Goal: Information Seeking & Learning: Understand process/instructions

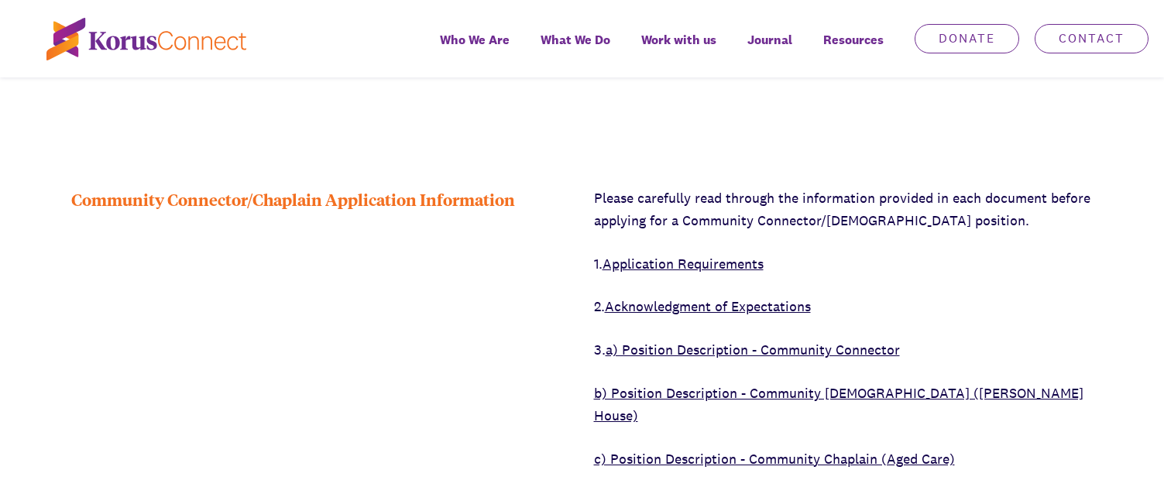
scroll to position [387, 0]
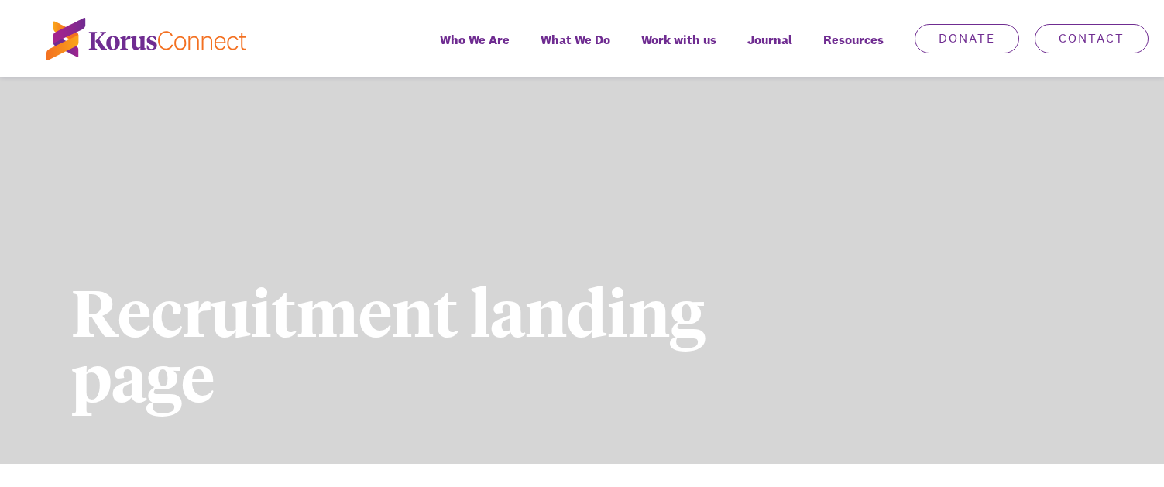
scroll to position [77, 0]
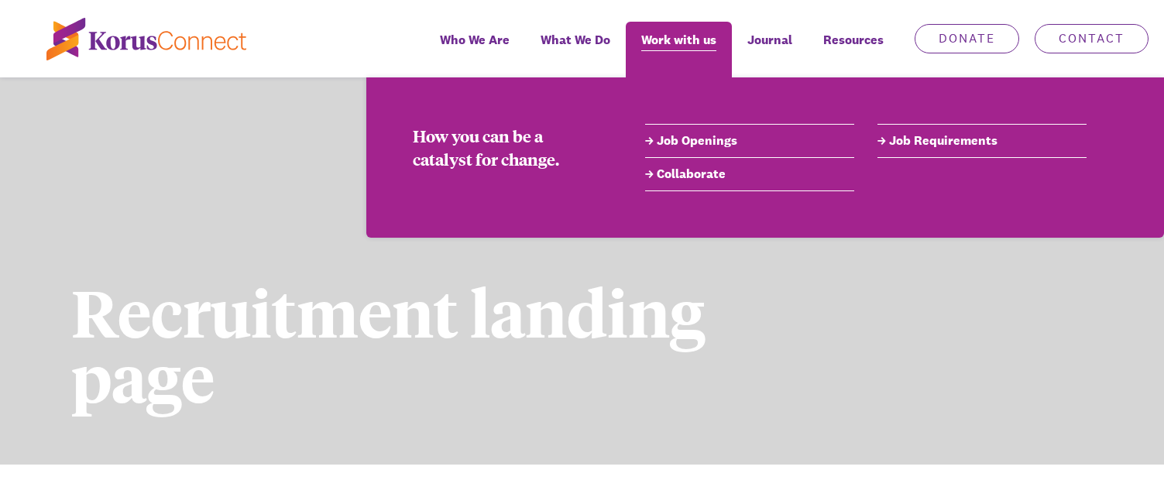
click at [701, 45] on span "Work with us" at bounding box center [678, 40] width 75 height 22
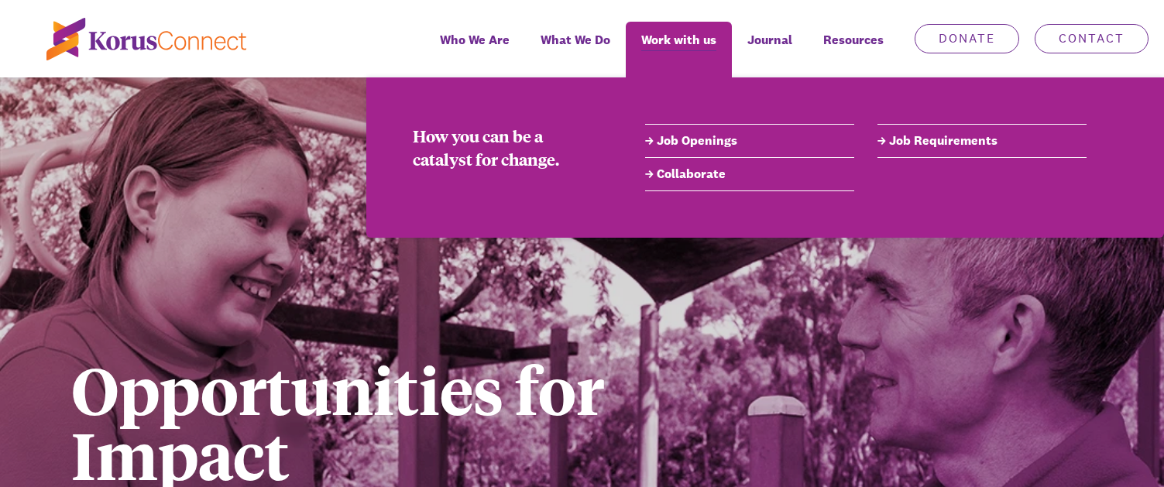
click at [924, 142] on link "Job Requirements" at bounding box center [981, 141] width 209 height 19
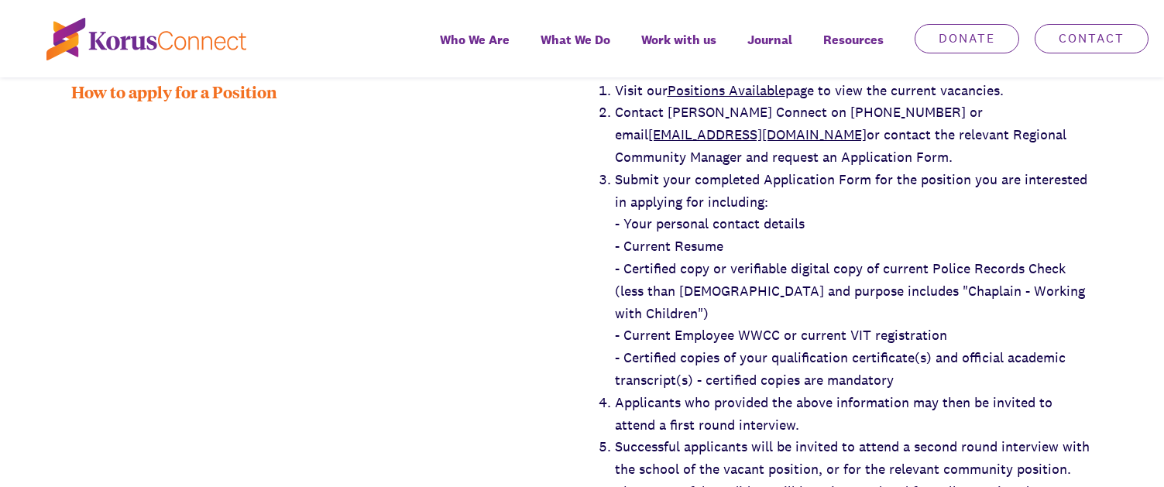
scroll to position [2865, 0]
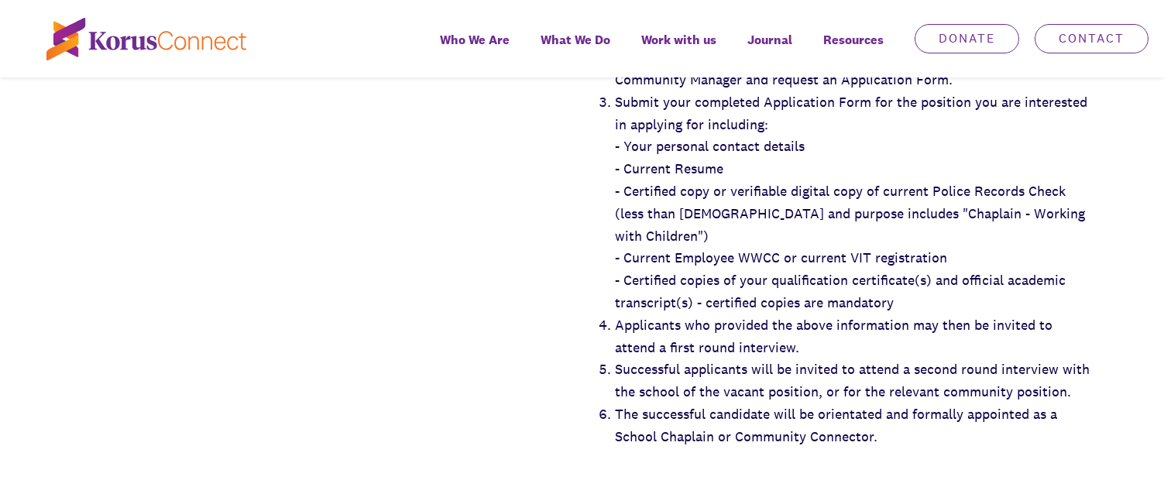
click at [929, 430] on div "Visit our Positions Available page to view the current vacancies. Contact Korus…" at bounding box center [843, 235] width 499 height 467
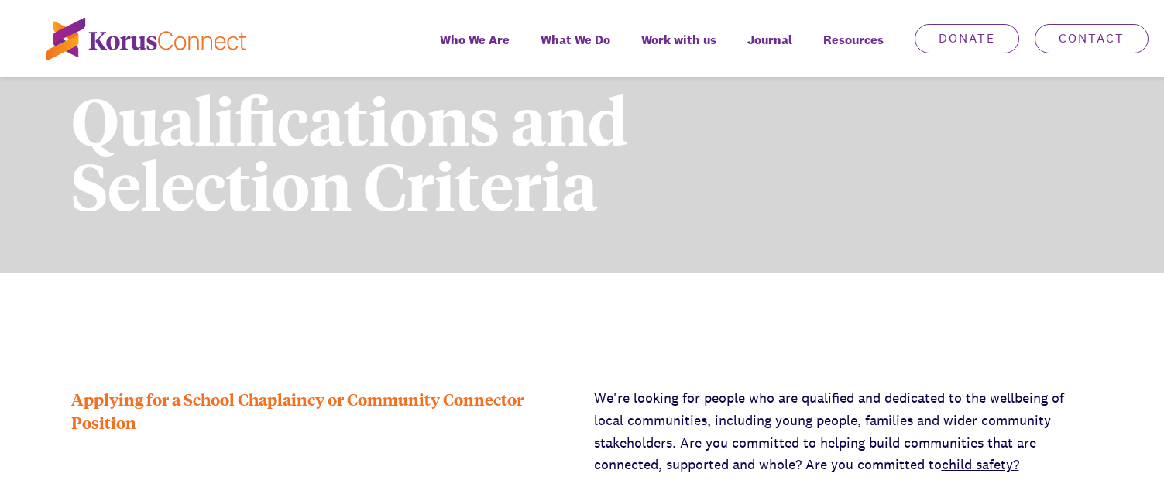
scroll to position [77, 0]
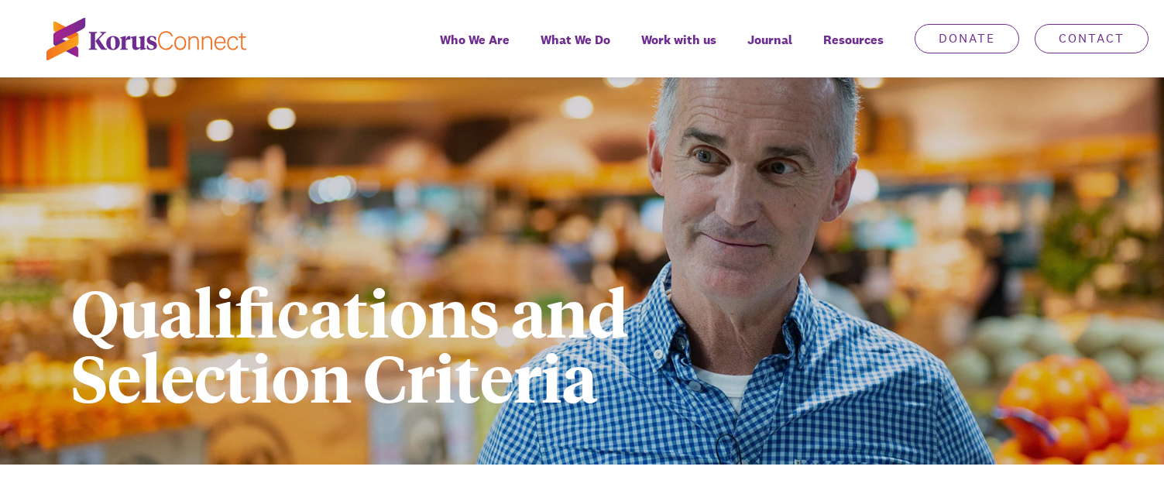
click at [84, 304] on h1 "Qualifications and Selection Criteria" at bounding box center [451, 344] width 761 height 130
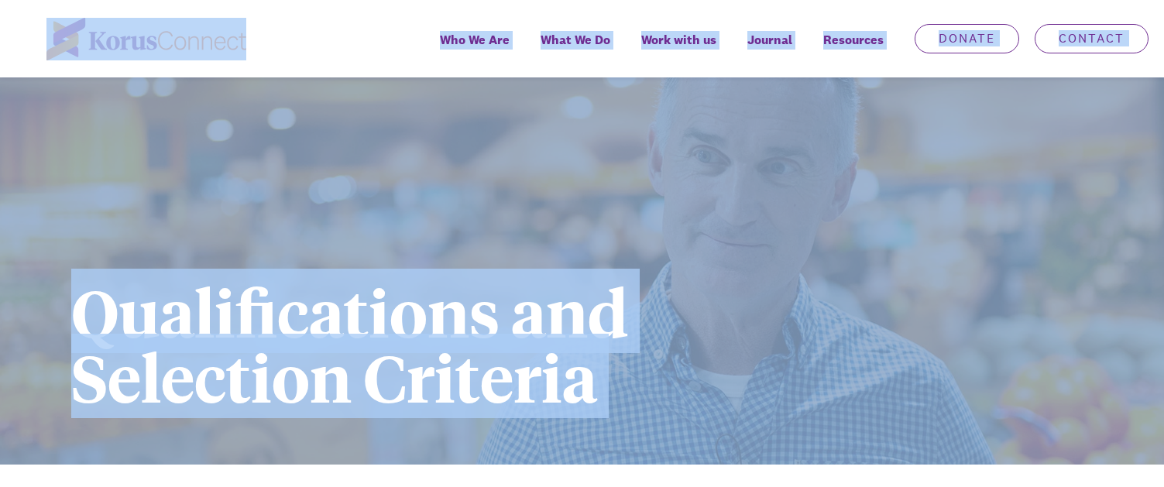
click at [210, 283] on h1 "Qualifications and Selection Criteria" at bounding box center [451, 344] width 761 height 130
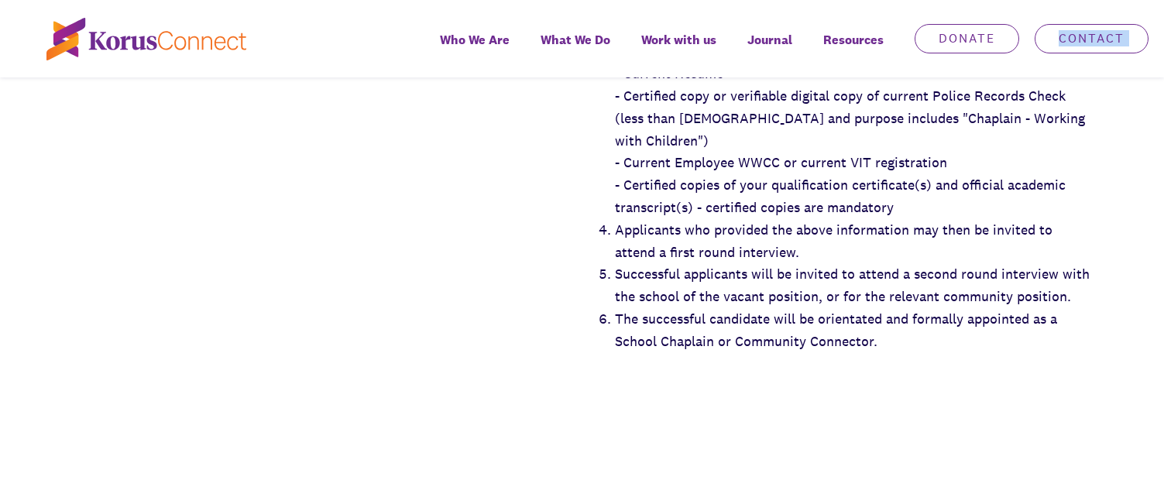
scroll to position [2951, 0]
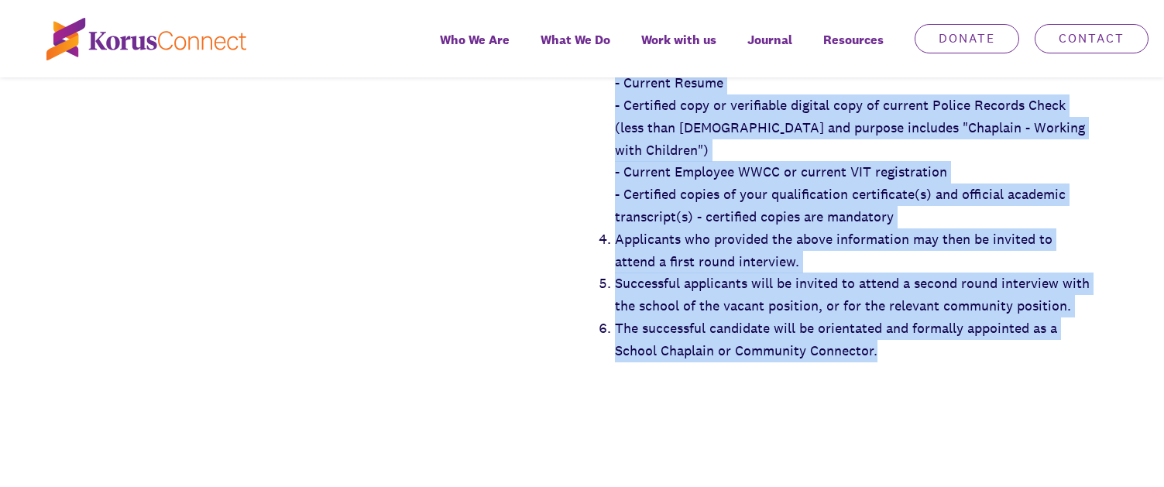
drag, startPoint x: 78, startPoint y: 303, endPoint x: 949, endPoint y: 328, distance: 871.5
copy div "Qualifications and Selection Criteria Applying for a School Chaplaincy or Commu…"
click at [295, 325] on div "How to apply for a Position" at bounding box center [320, 149] width 499 height 467
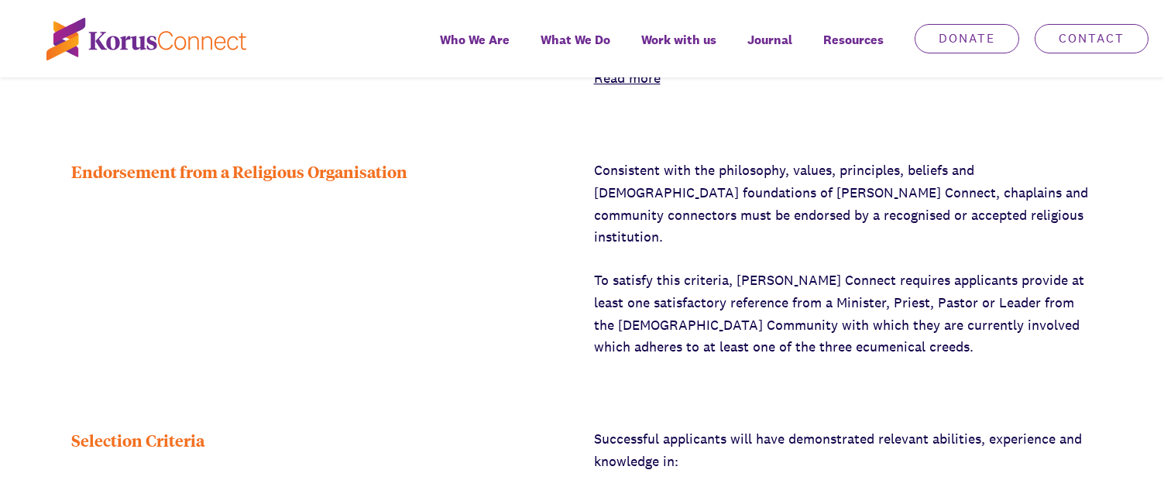
scroll to position [1093, 0]
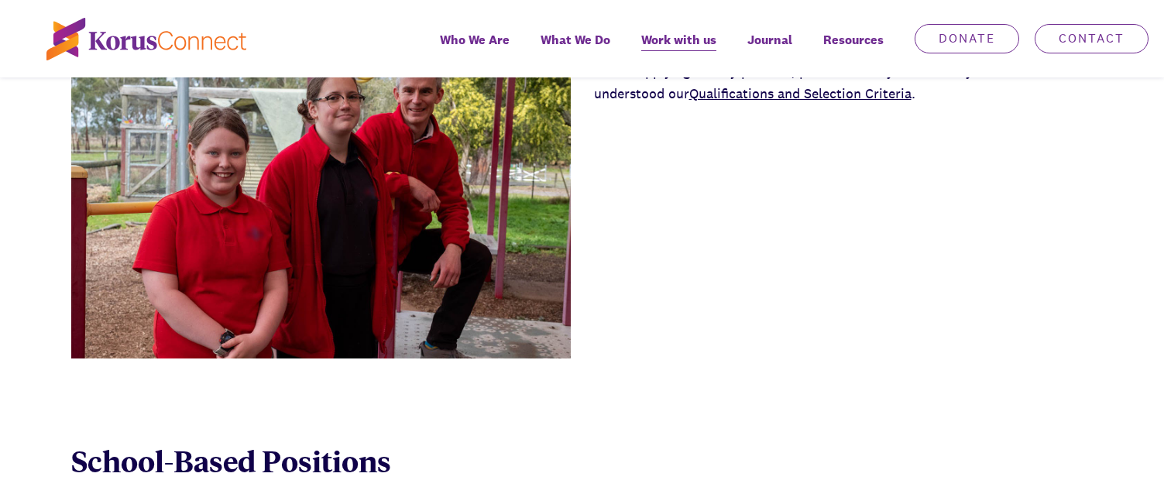
scroll to position [619, 0]
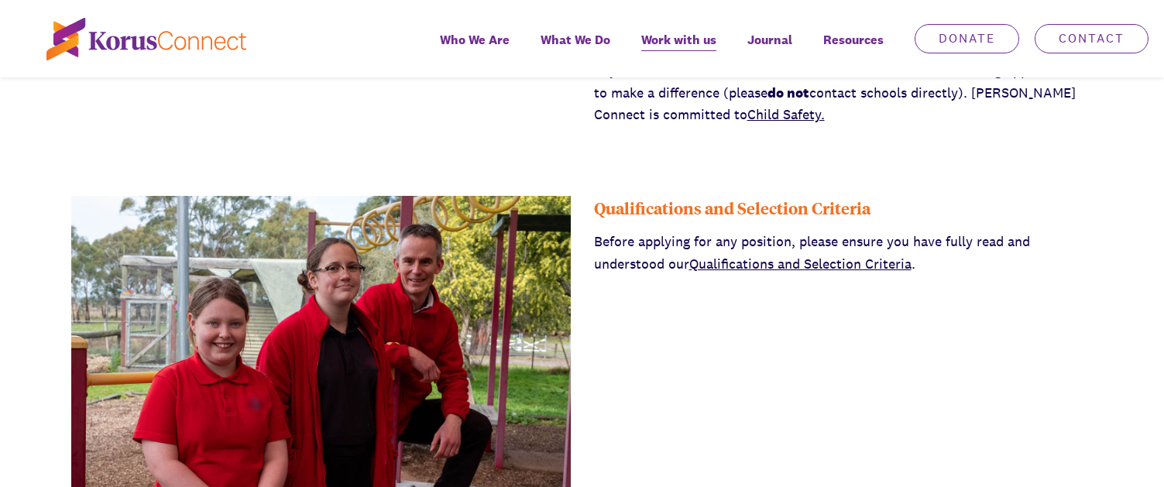
click at [745, 266] on link "Qualifications and Selection Criteria" at bounding box center [800, 264] width 222 height 18
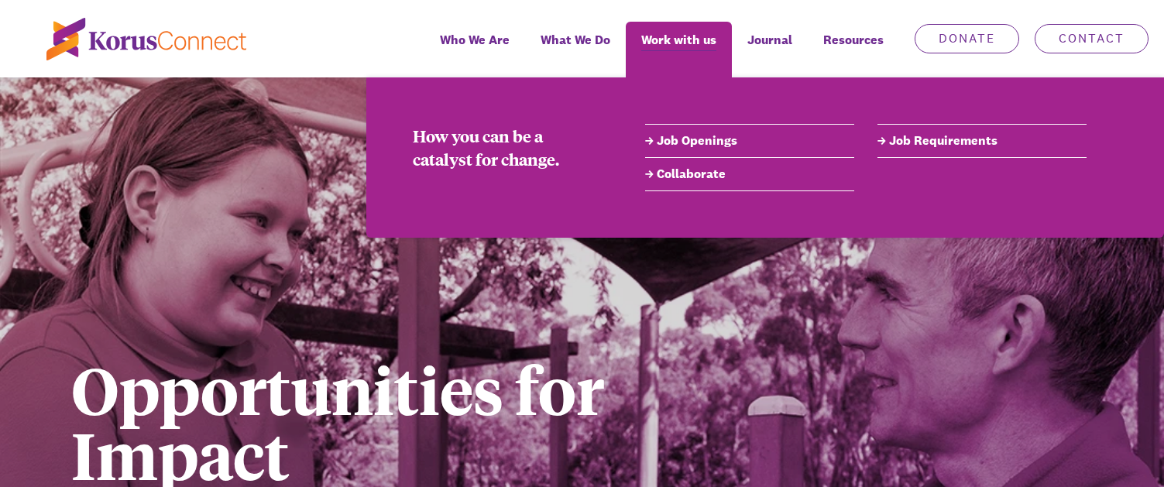
click at [923, 141] on link "Job Requirements" at bounding box center [981, 141] width 209 height 19
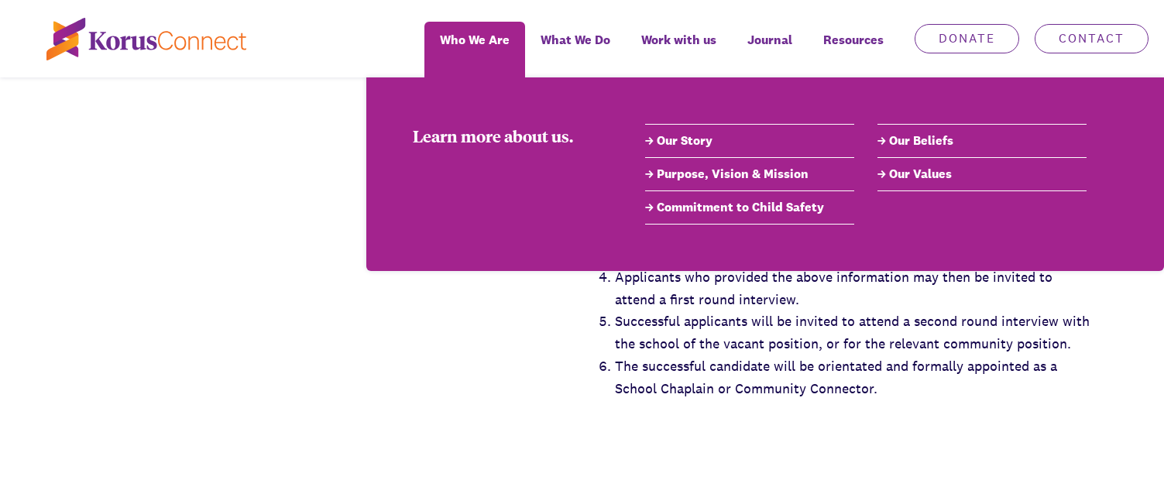
scroll to position [2710, 0]
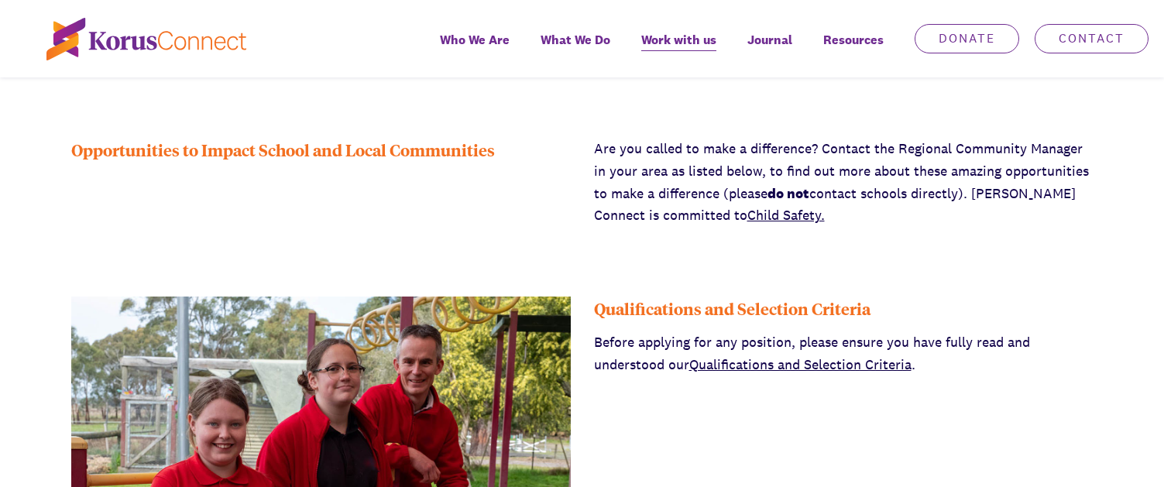
scroll to position [542, 0]
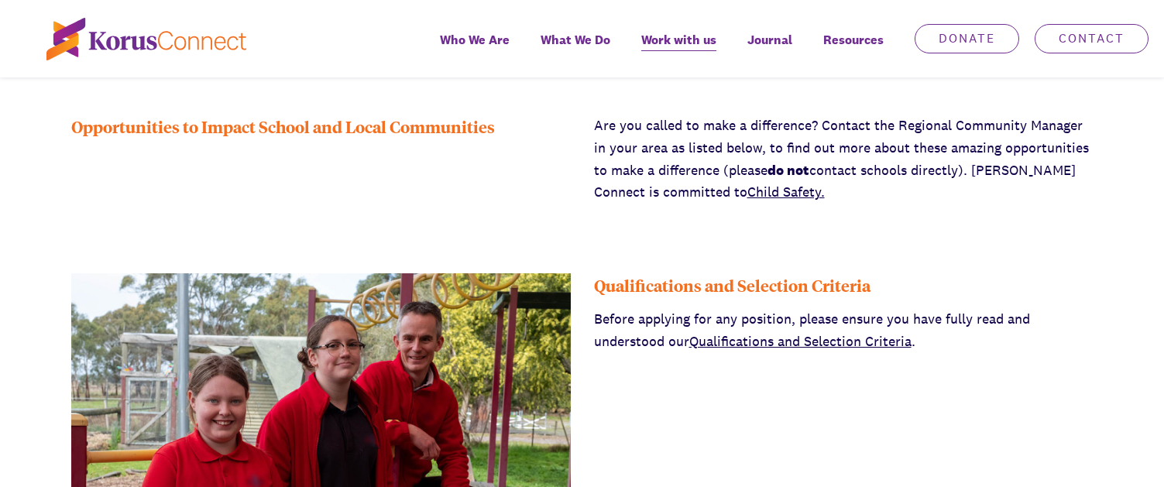
click at [717, 341] on link "Qualifications and Selection Criteria" at bounding box center [800, 341] width 222 height 18
